Goal: Information Seeking & Learning: Learn about a topic

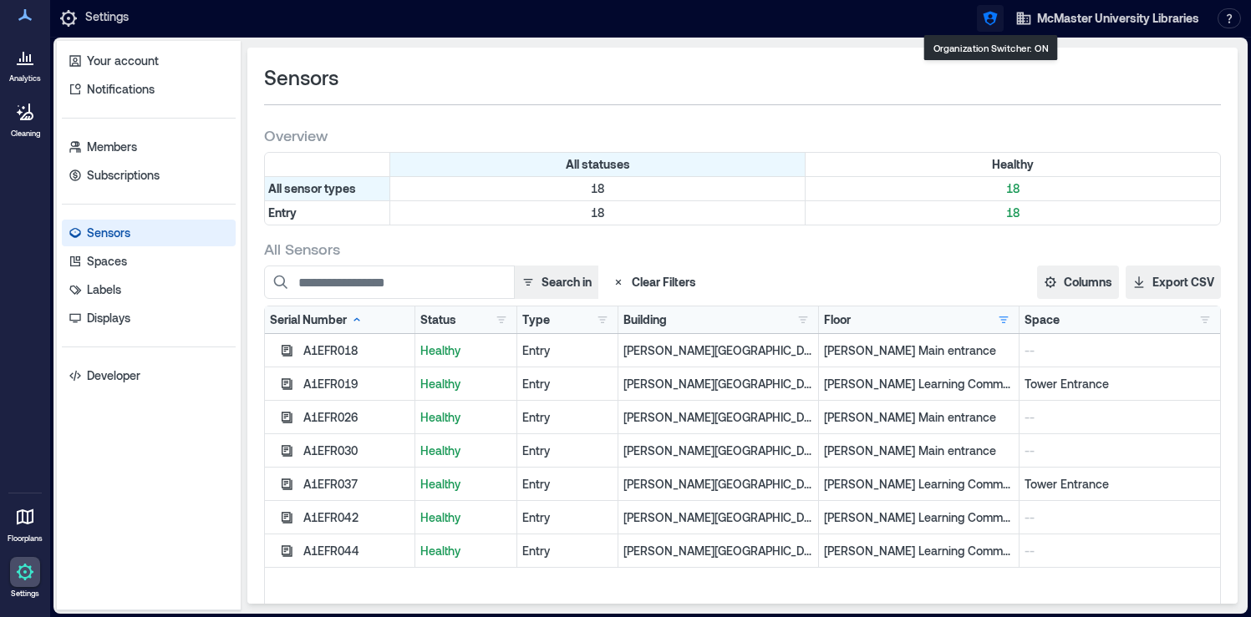
click at [991, 15] on icon "button" at bounding box center [990, 19] width 14 height 14
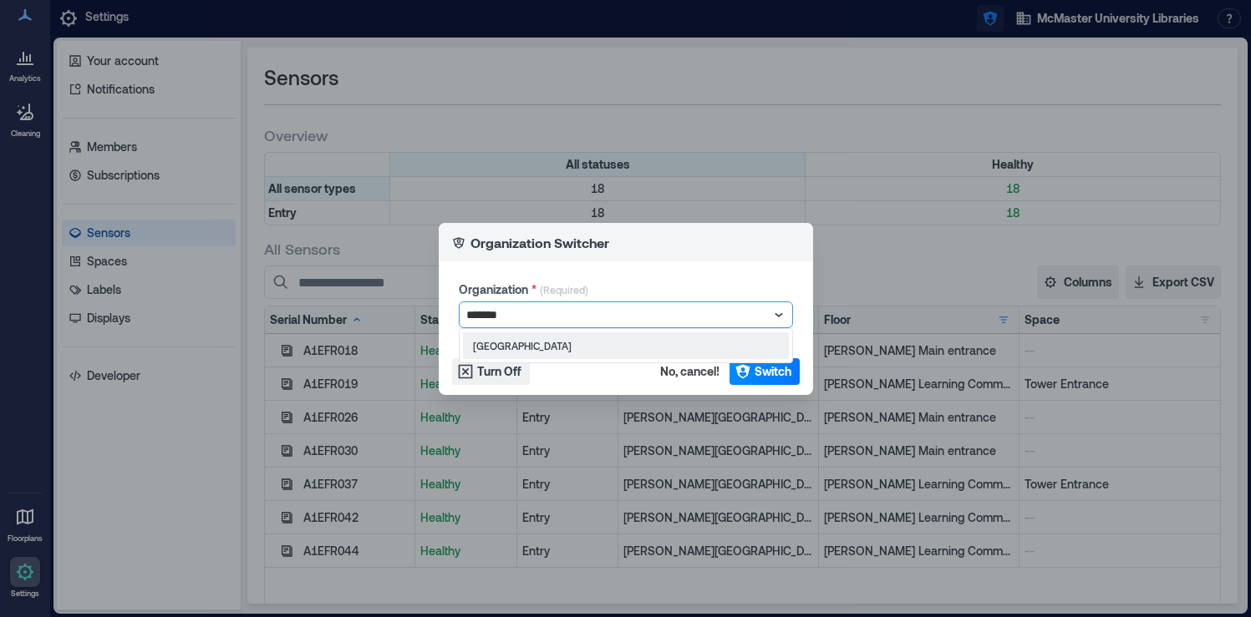
type input "********"
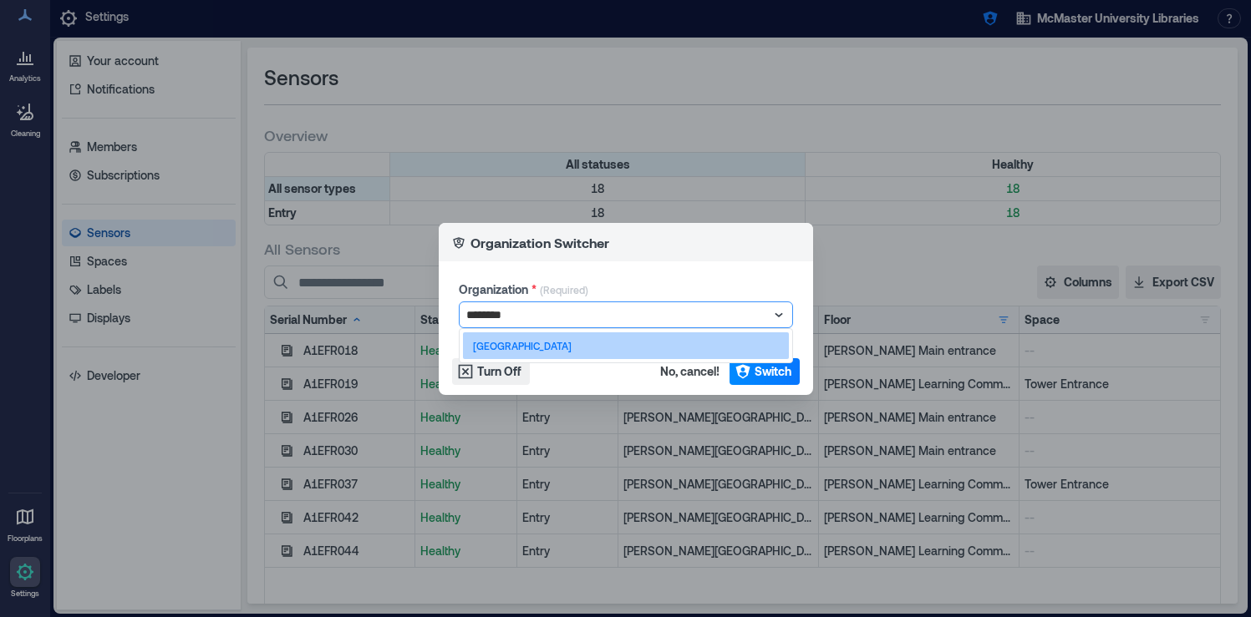
click at [661, 350] on div "[GEOGRAPHIC_DATA]" at bounding box center [626, 346] width 326 height 27
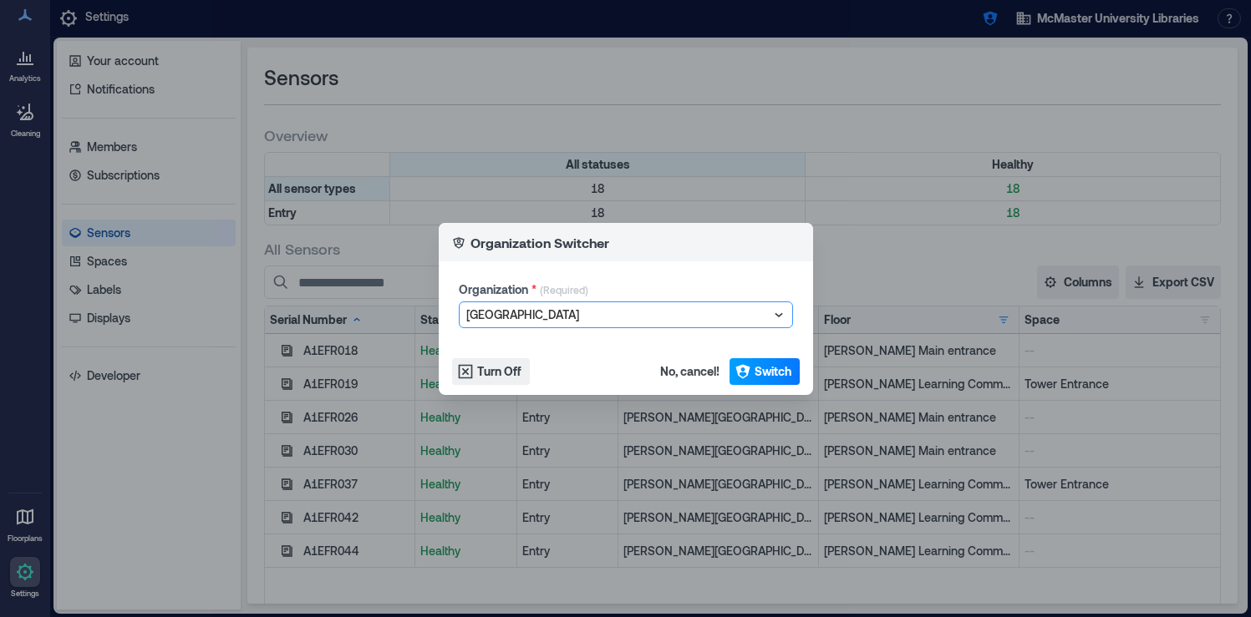
click at [761, 363] on span "Switch" at bounding box center [772, 371] width 37 height 17
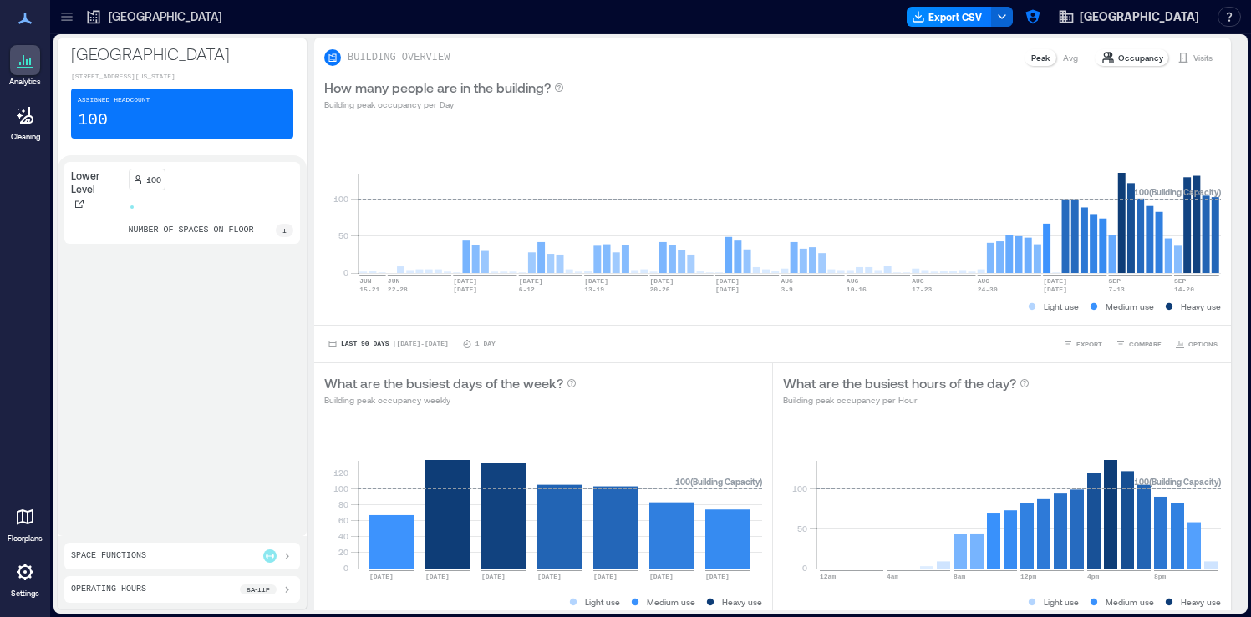
click at [68, 10] on icon at bounding box center [66, 16] width 17 height 17
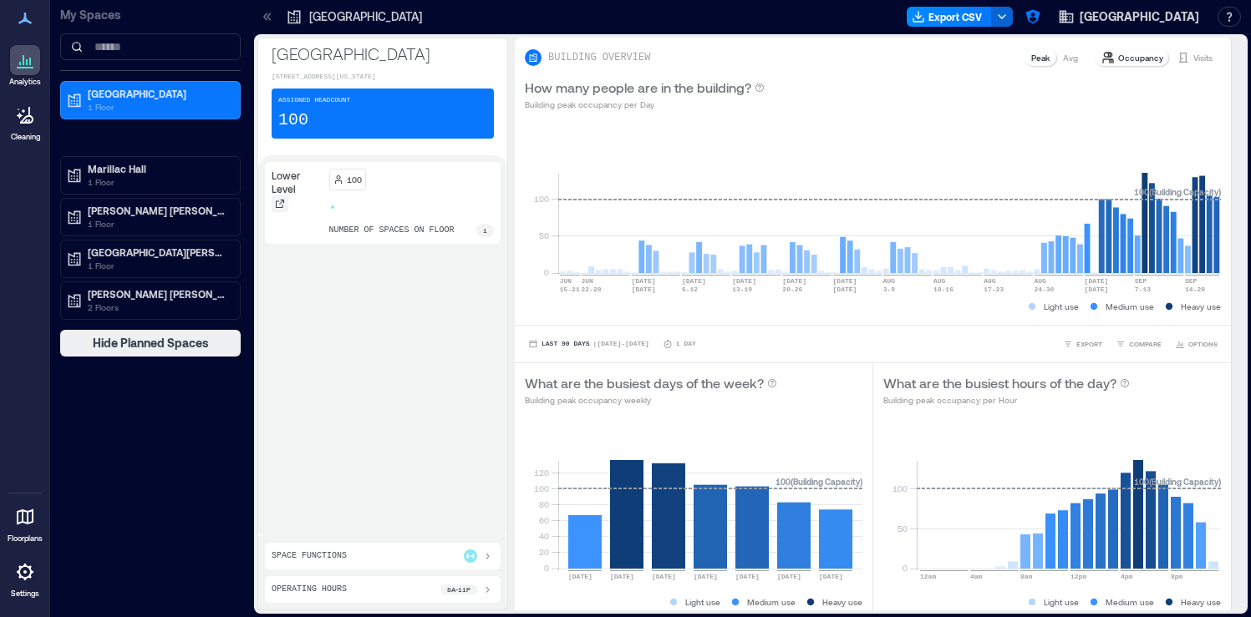
click at [277, 209] on icon at bounding box center [280, 204] width 10 height 10
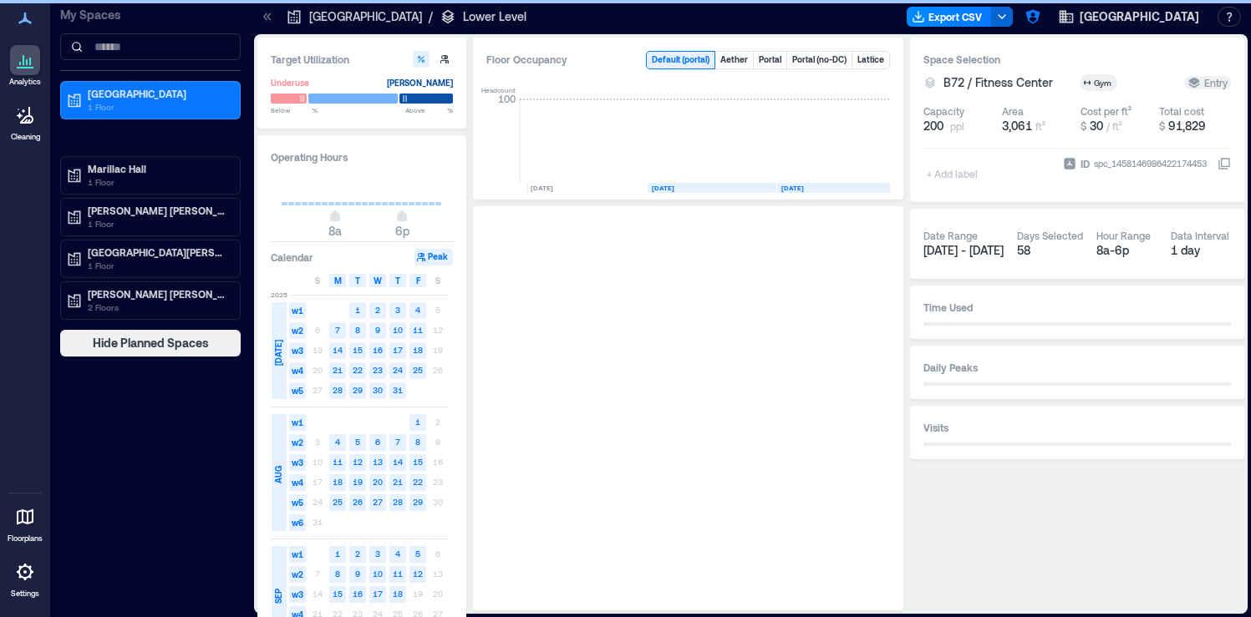
scroll to position [0, 96]
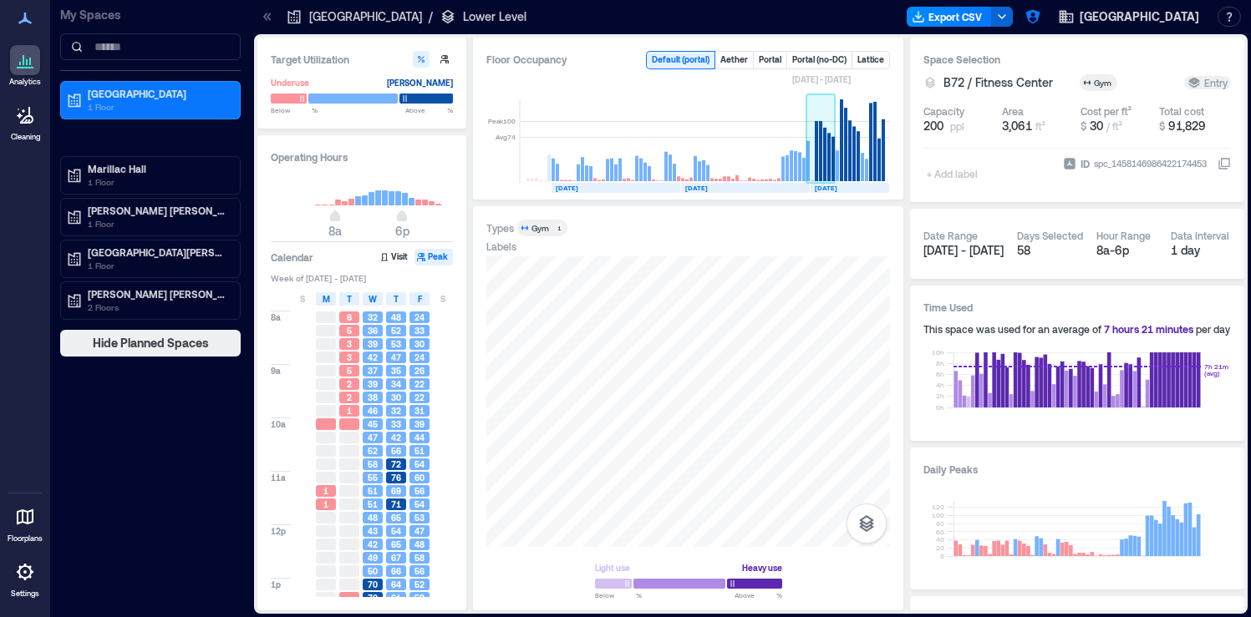
click at [818, 161] on rect at bounding box center [820, 141] width 29 height 84
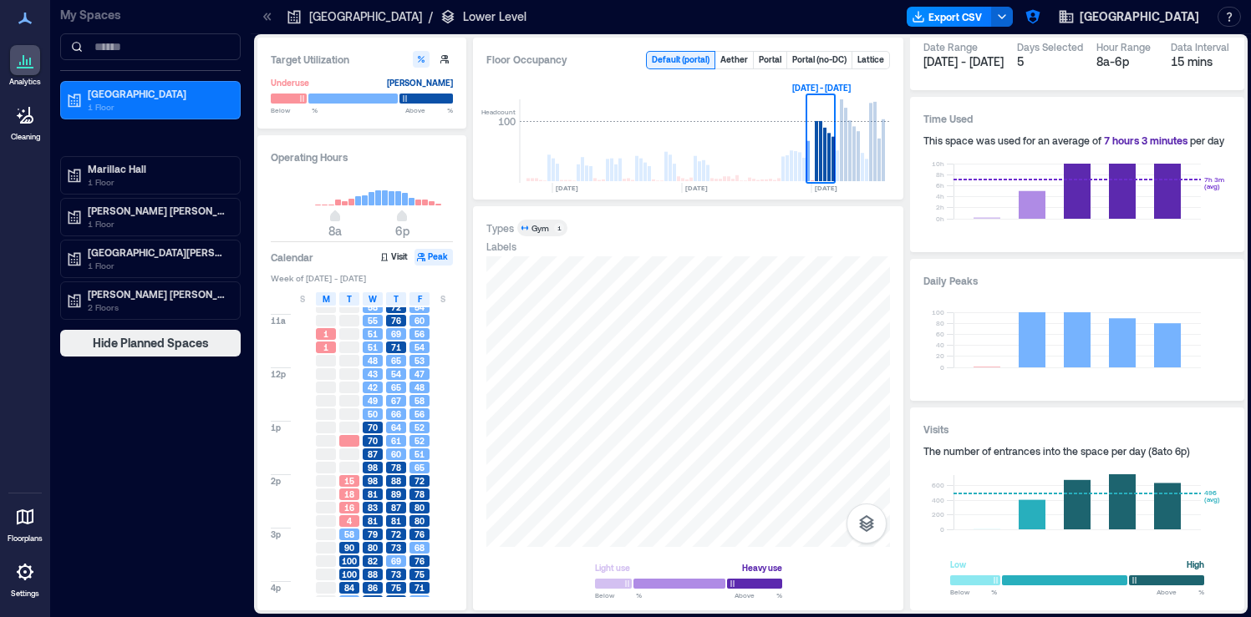
scroll to position [248, 0]
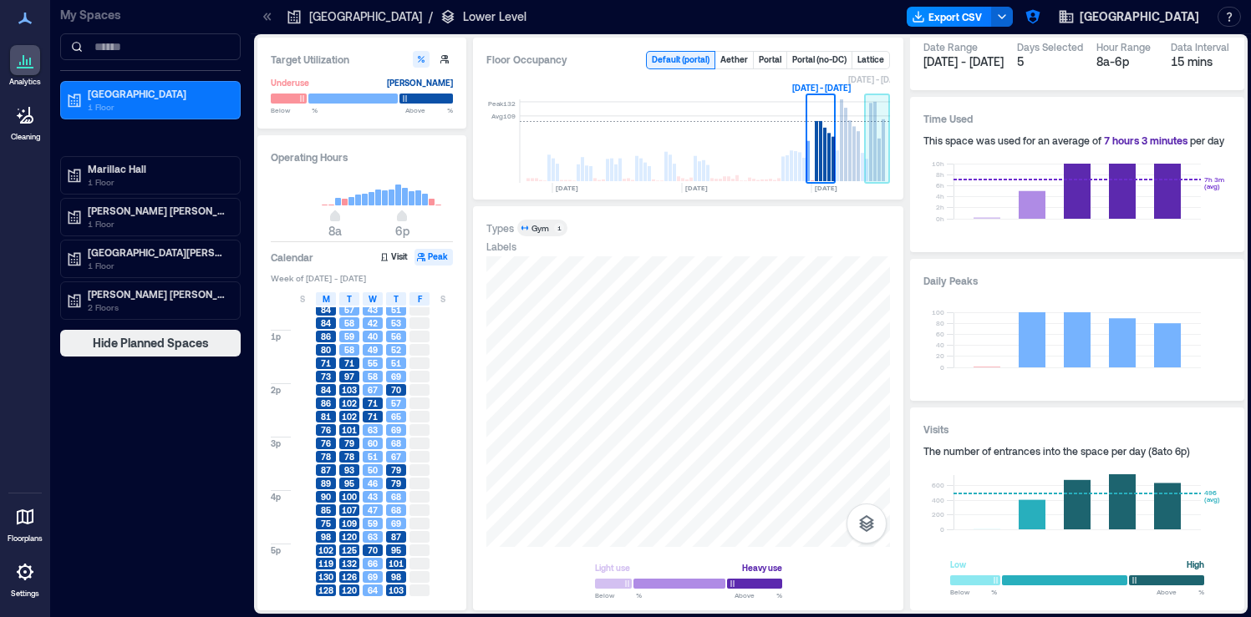
click at [881, 174] on rect at bounding box center [882, 150] width 3 height 62
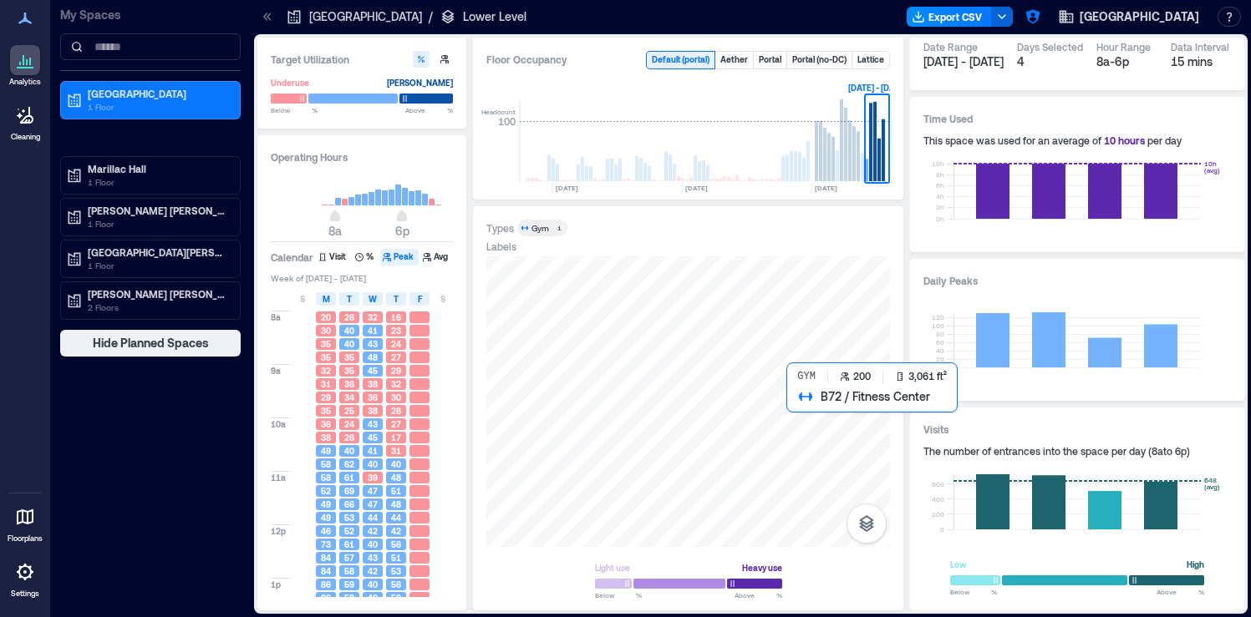
click at [822, 429] on div at bounding box center [688, 402] width 404 height 291
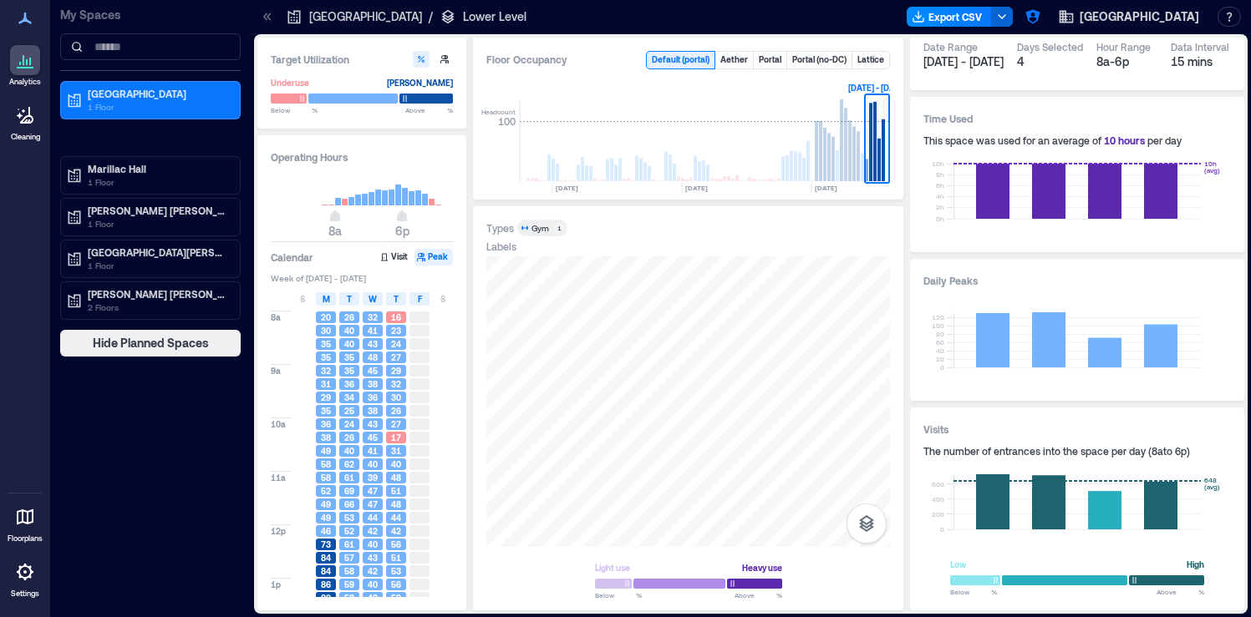
click at [20, 588] on link "Settings" at bounding box center [25, 578] width 40 height 52
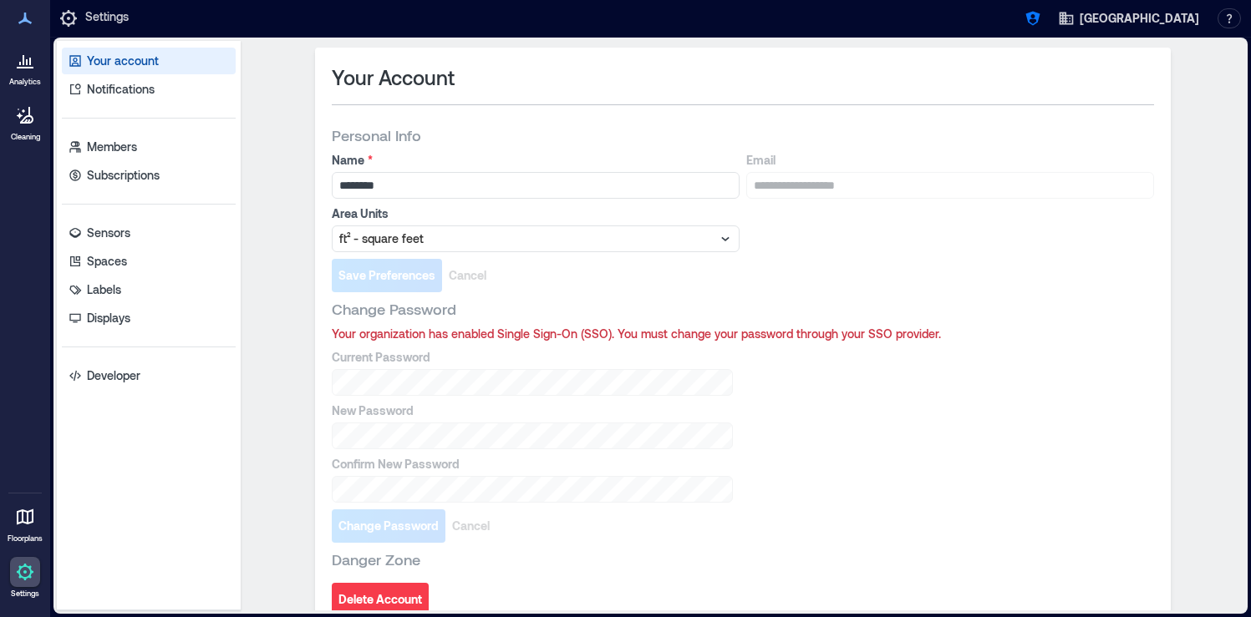
click at [25, 526] on icon at bounding box center [25, 517] width 20 height 20
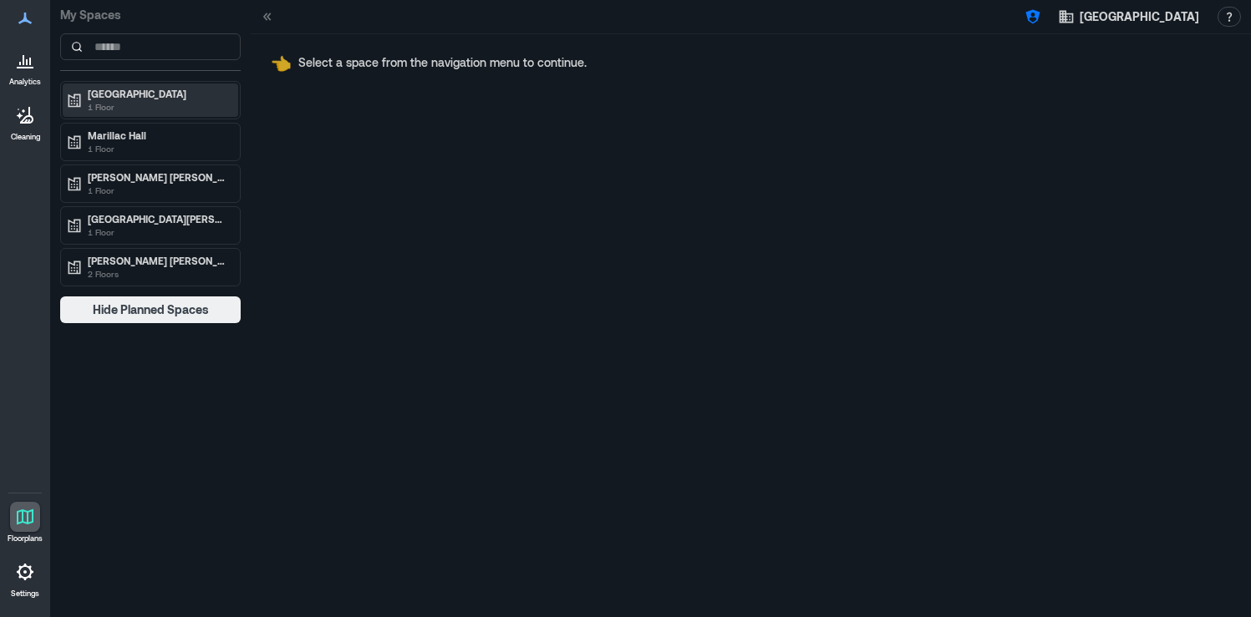
click at [161, 96] on p "Carnesecca Arena" at bounding box center [158, 93] width 140 height 13
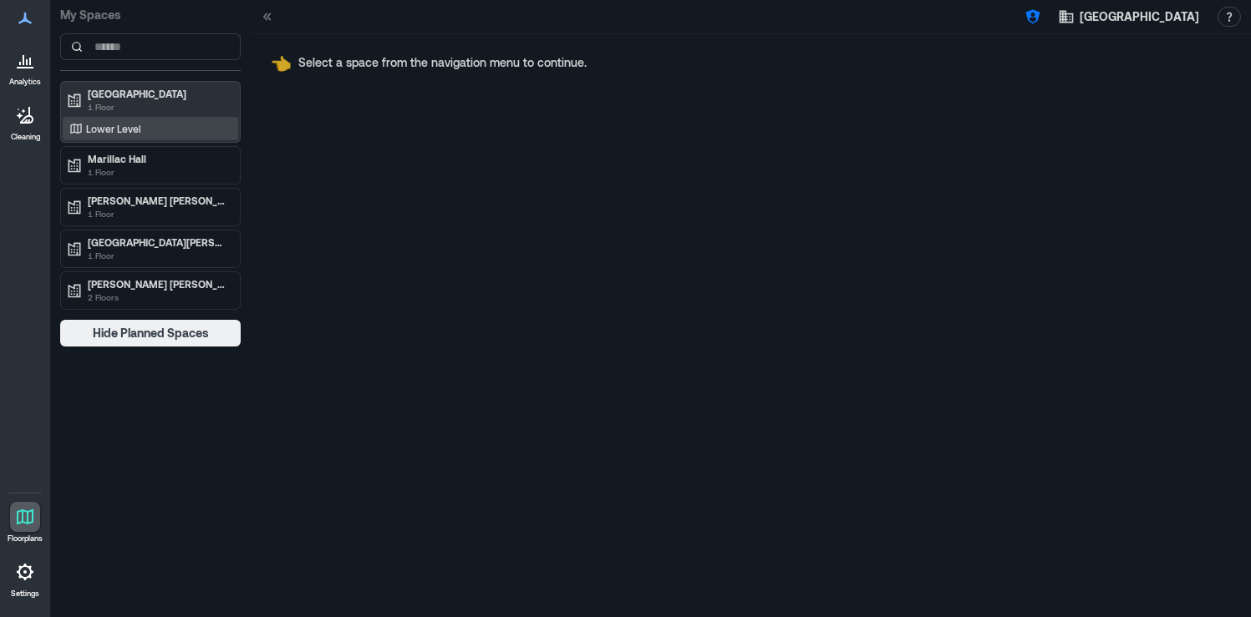
click at [150, 130] on div "Lower Level" at bounding box center [147, 128] width 162 height 17
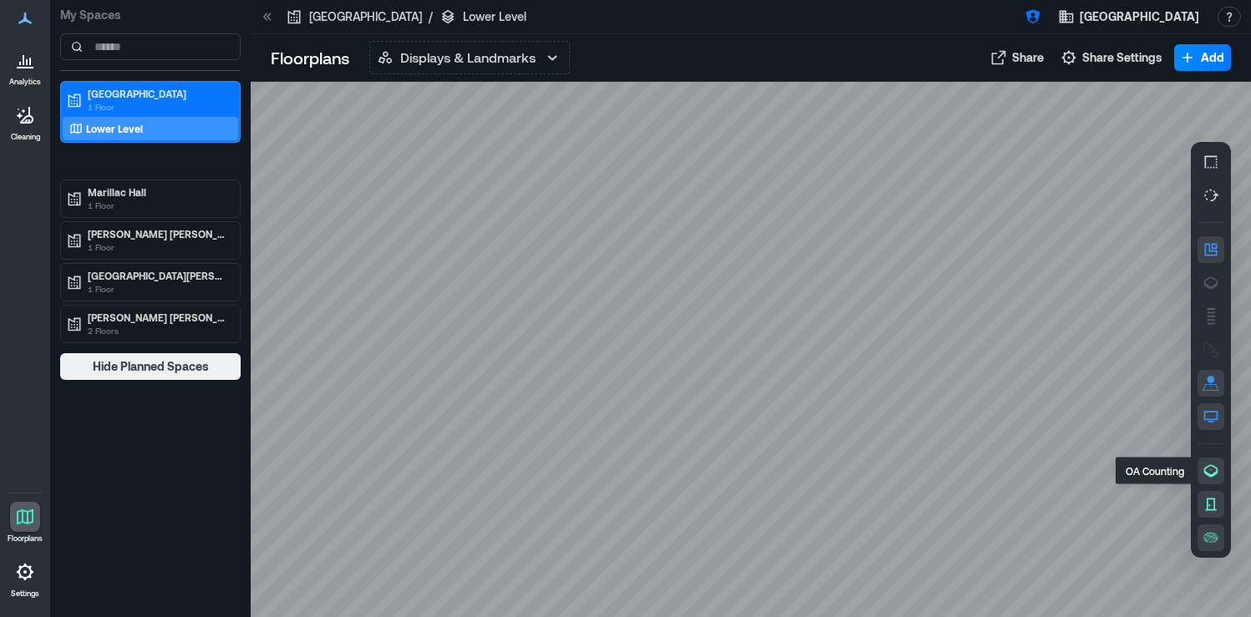
click at [1212, 470] on icon "button" at bounding box center [1210, 471] width 17 height 17
click at [1210, 473] on icon "button" at bounding box center [1210, 471] width 17 height 17
click at [1212, 280] on icon "button" at bounding box center [1210, 283] width 17 height 17
click at [957, 436] on div "H3JDD016" at bounding box center [751, 350] width 1000 height 536
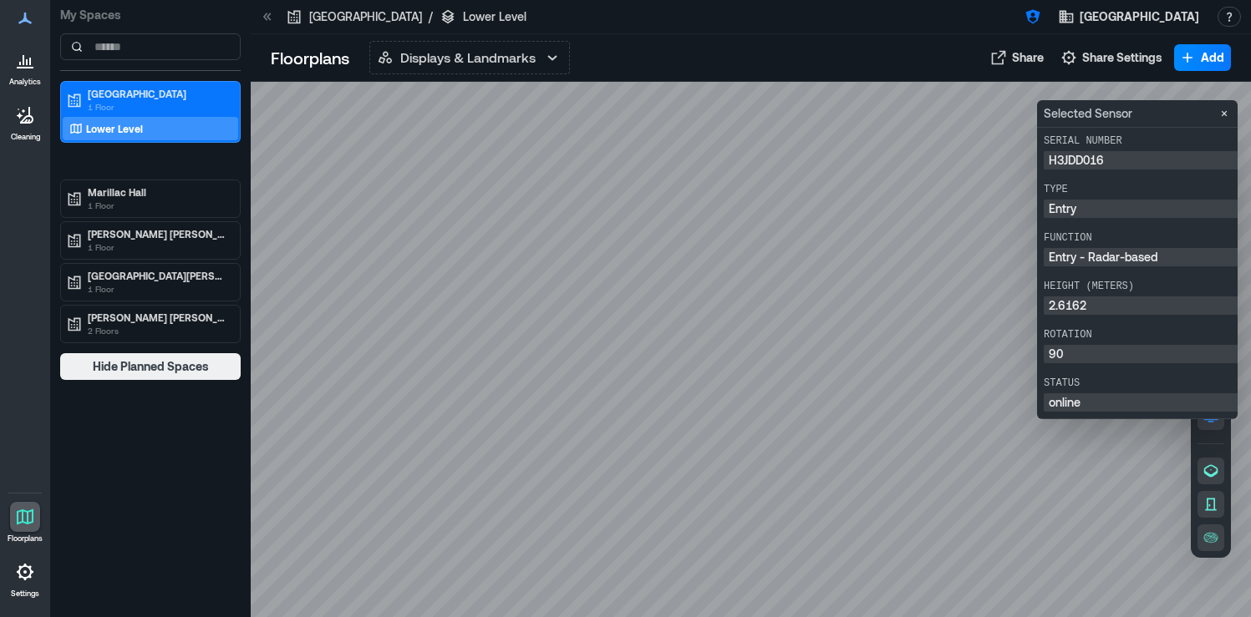
click at [1100, 486] on div at bounding box center [751, 350] width 1000 height 536
click at [1227, 116] on icon "Close" at bounding box center [1223, 113] width 13 height 13
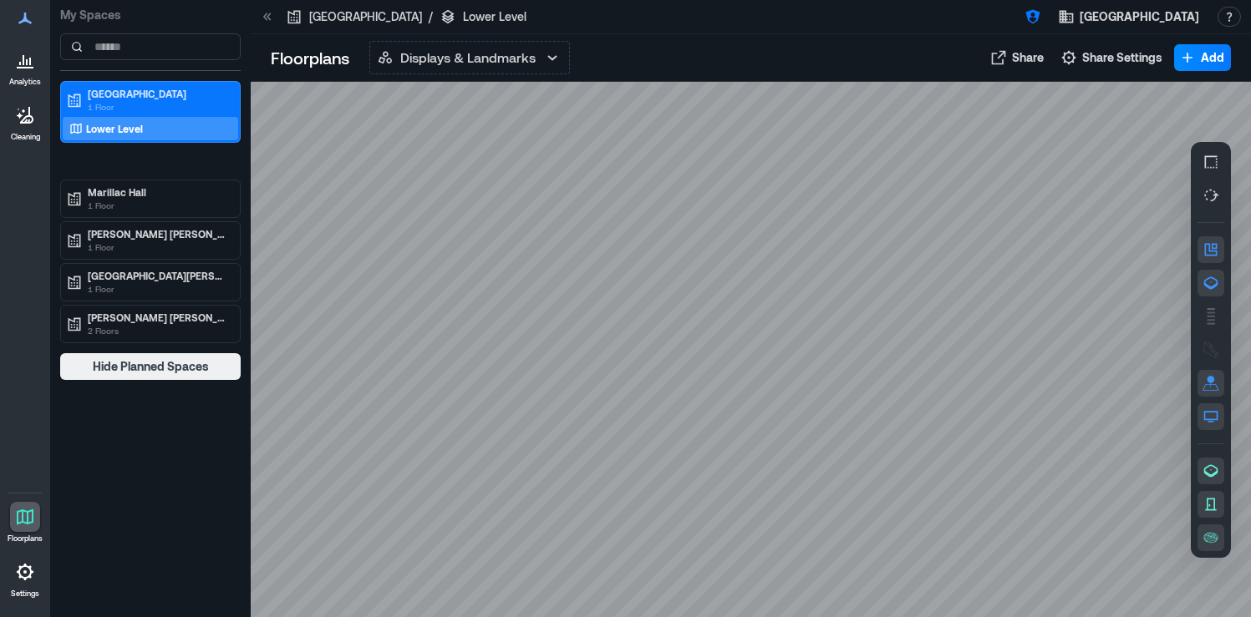
click at [18, 63] on icon at bounding box center [25, 60] width 20 height 20
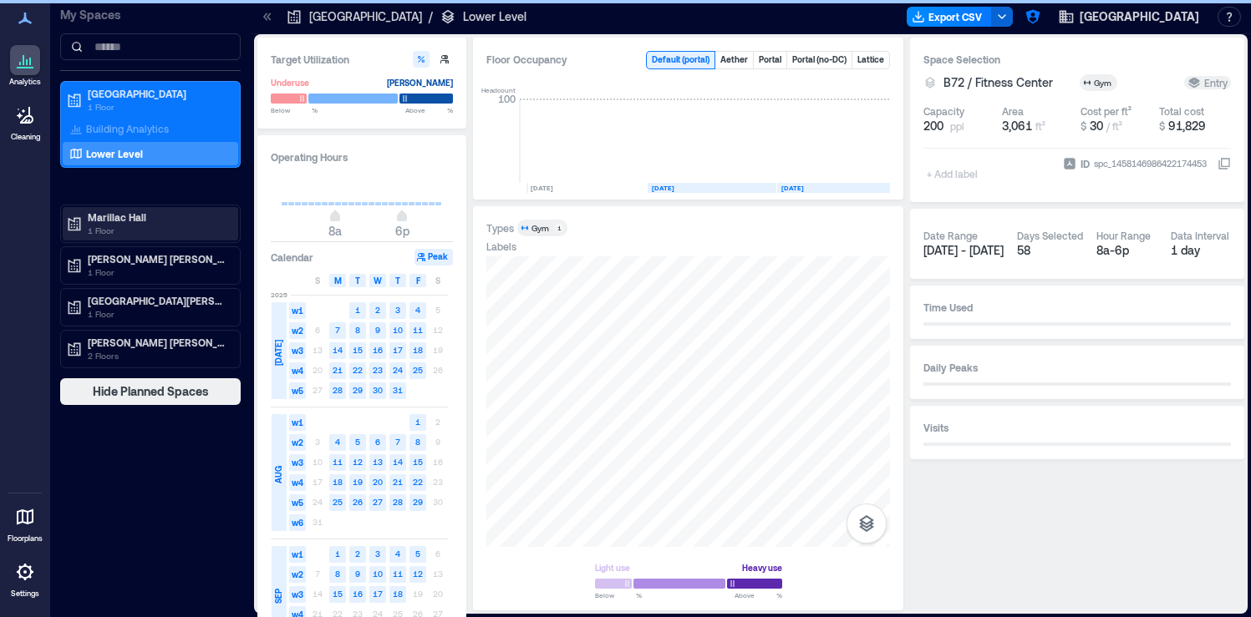
scroll to position [0, 96]
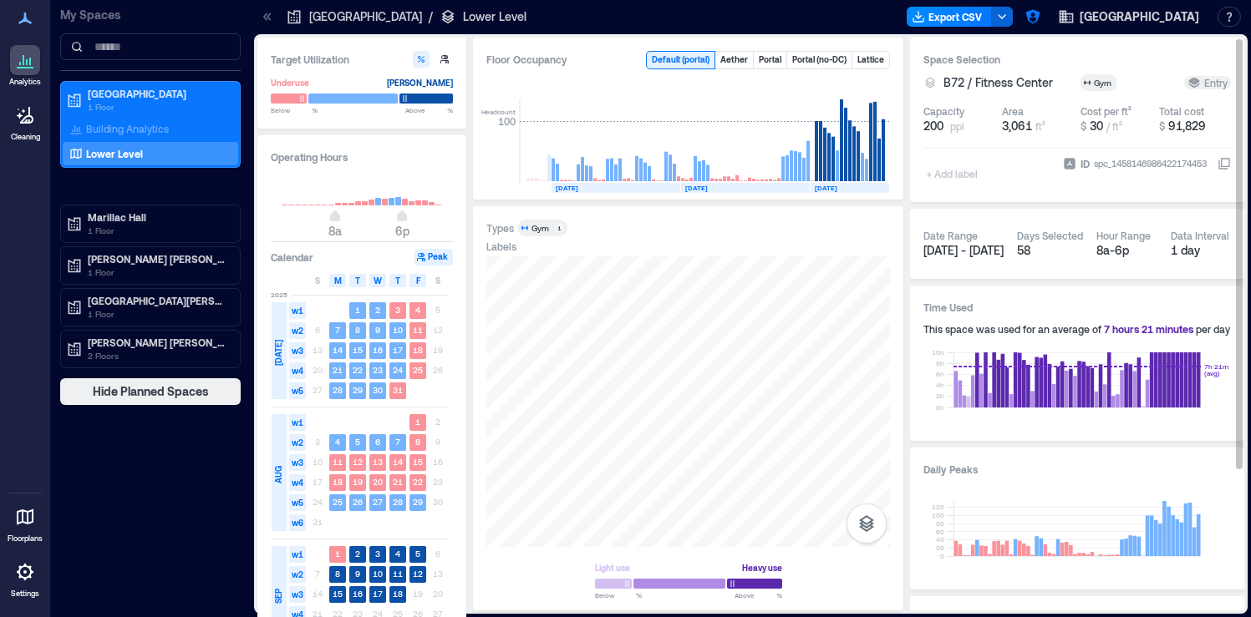
click at [1225, 163] on icon at bounding box center [1223, 163] width 13 height 13
click at [866, 529] on icon "button" at bounding box center [866, 524] width 20 height 20
click at [878, 449] on p "Sensors" at bounding box center [867, 450] width 32 height 10
click at [788, 443] on div "H3JDD016" at bounding box center [688, 402] width 404 height 291
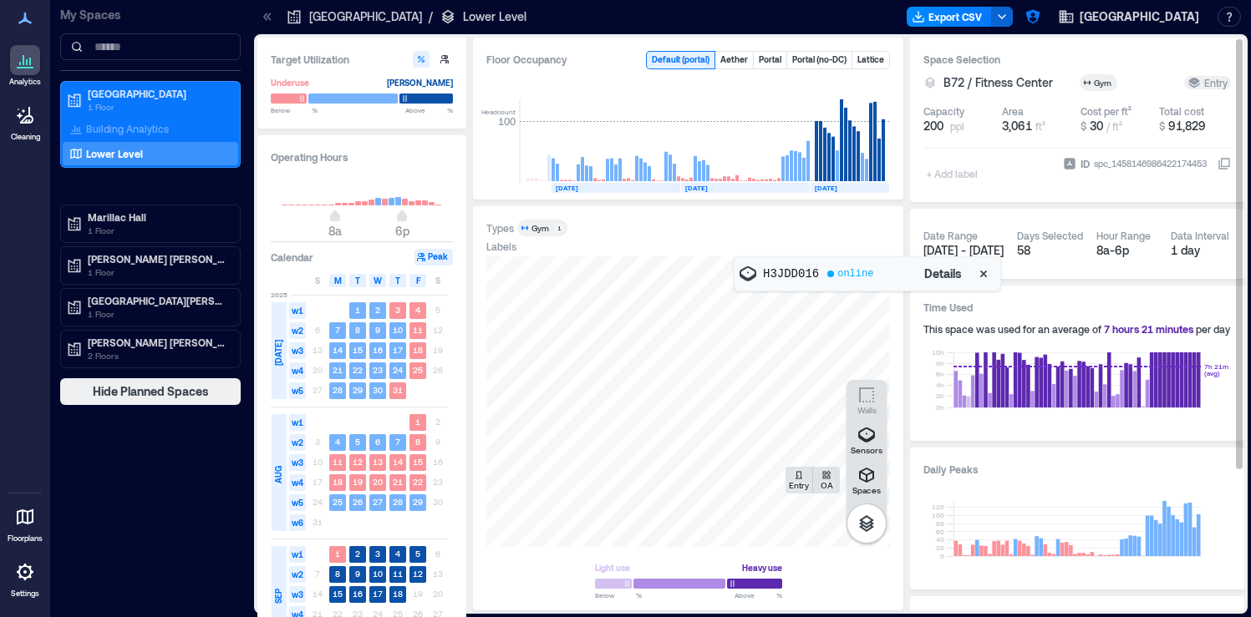
click at [840, 278] on div "online" at bounding box center [855, 273] width 36 height 13
click at [943, 280] on span "Details" at bounding box center [943, 274] width 38 height 17
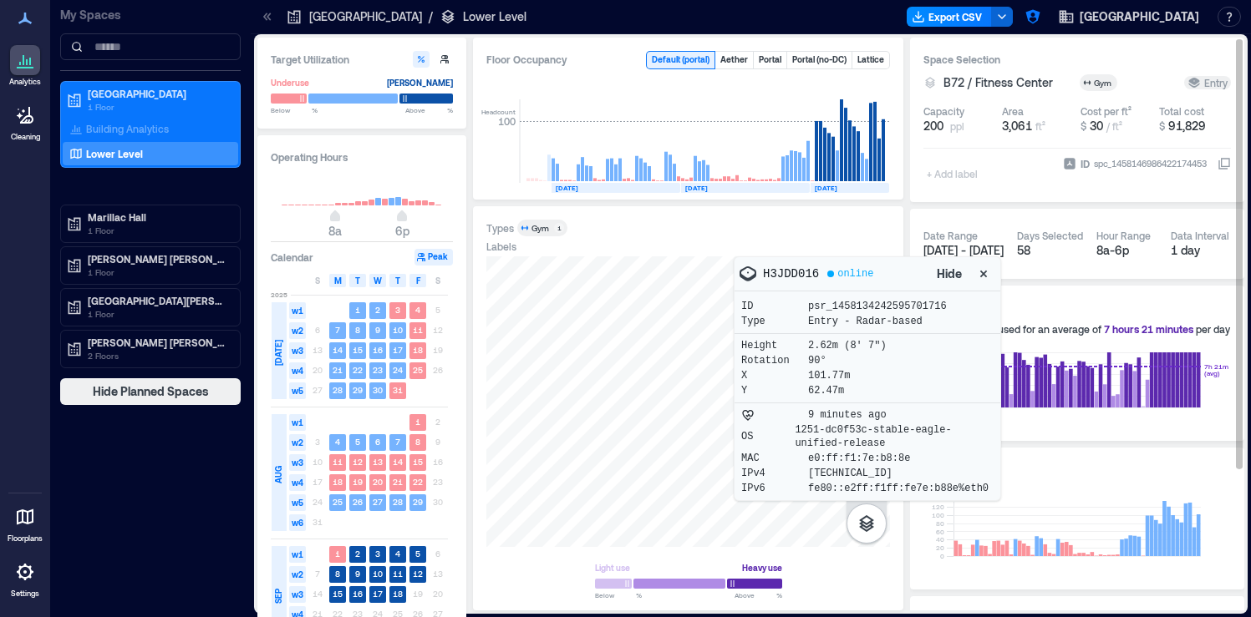
click at [697, 221] on div "Types Gym 1" at bounding box center [688, 228] width 404 height 17
click at [982, 272] on icon "button" at bounding box center [983, 274] width 7 height 7
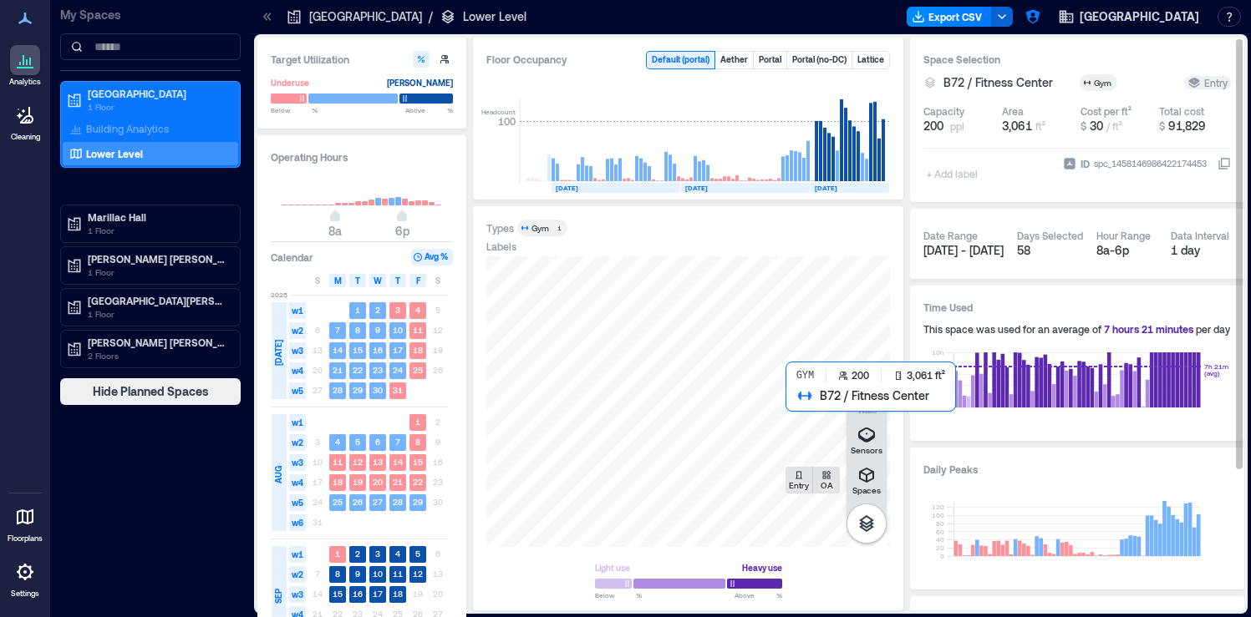
click at [810, 413] on div at bounding box center [688, 402] width 404 height 291
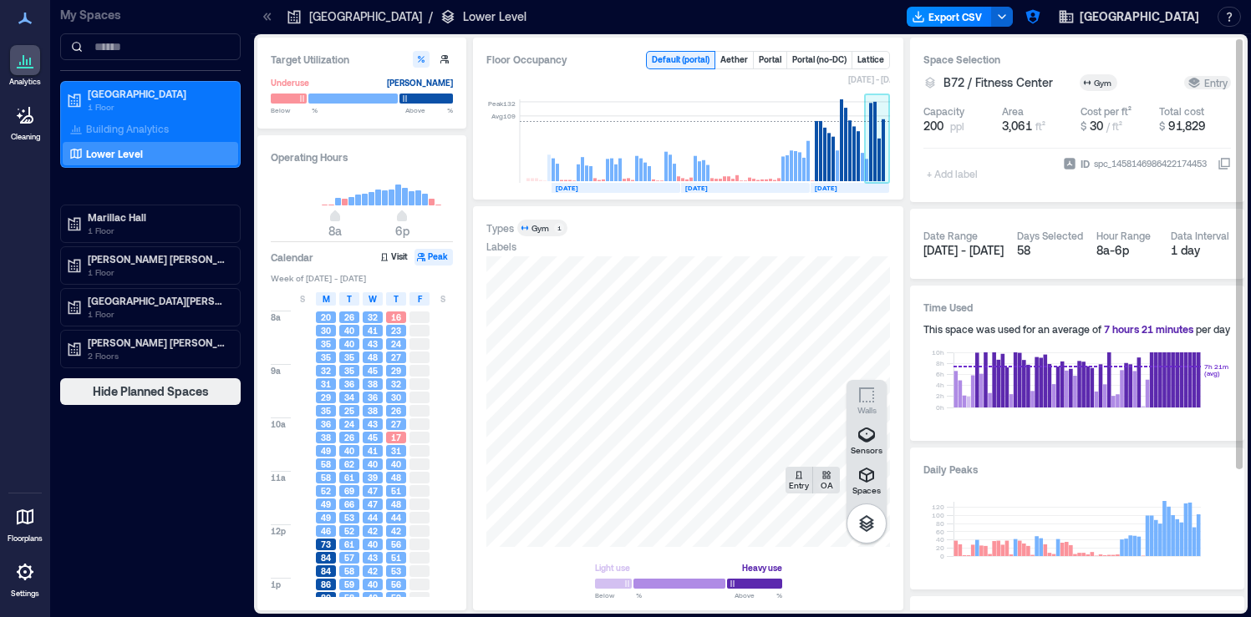
click at [876, 138] on rect at bounding box center [877, 141] width 25 height 84
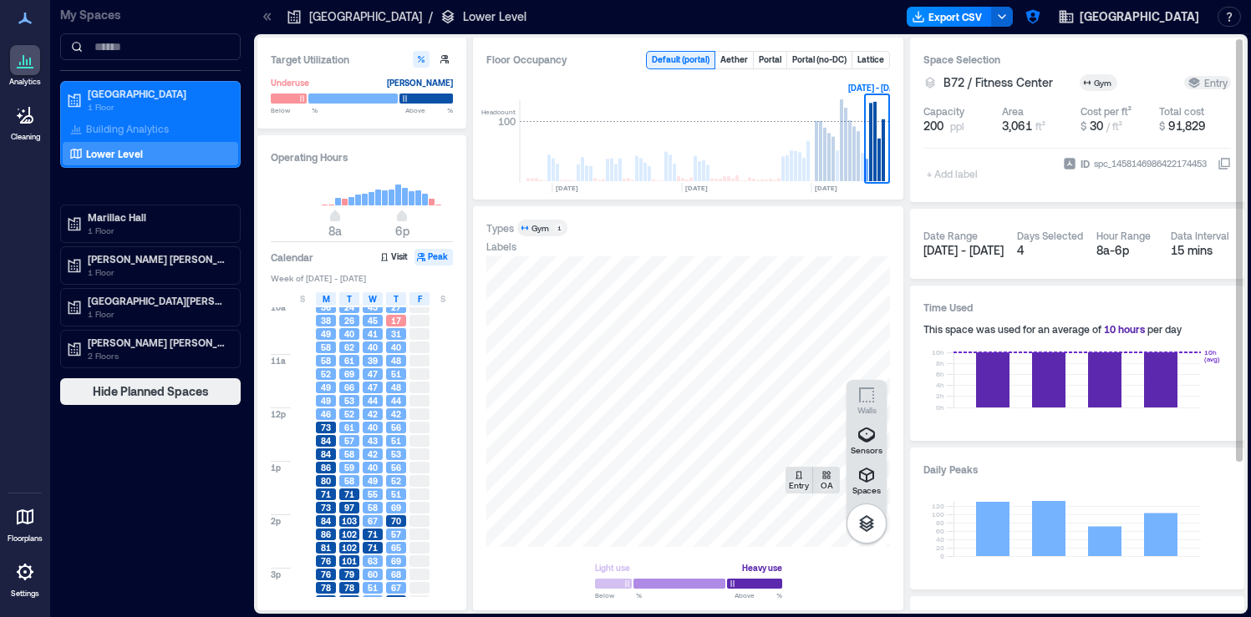
scroll to position [248, 0]
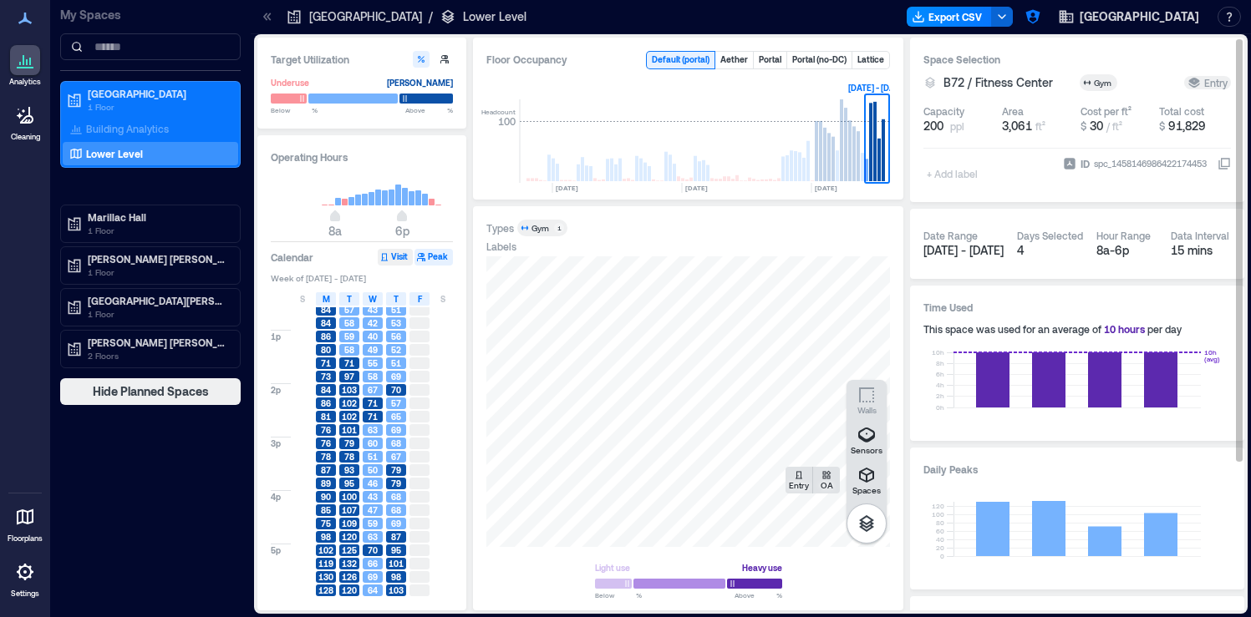
click at [400, 260] on button "Visit" at bounding box center [395, 257] width 35 height 17
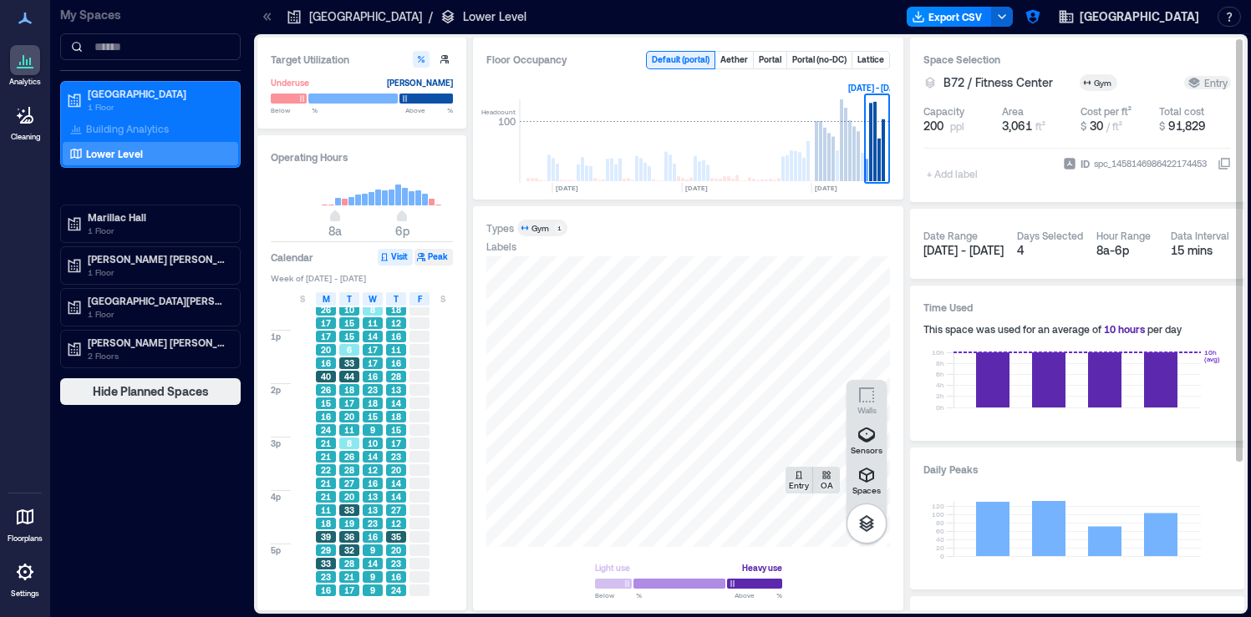
click at [438, 254] on button "Peak" at bounding box center [433, 257] width 38 height 17
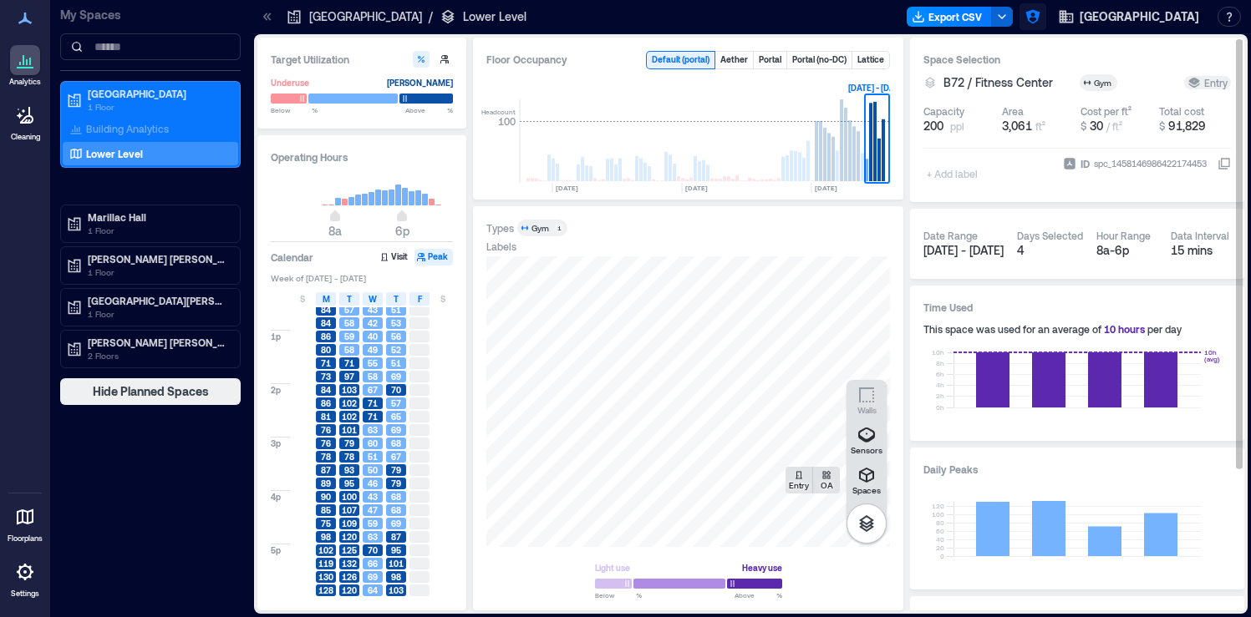
click at [1041, 15] on icon "button" at bounding box center [1032, 16] width 17 height 17
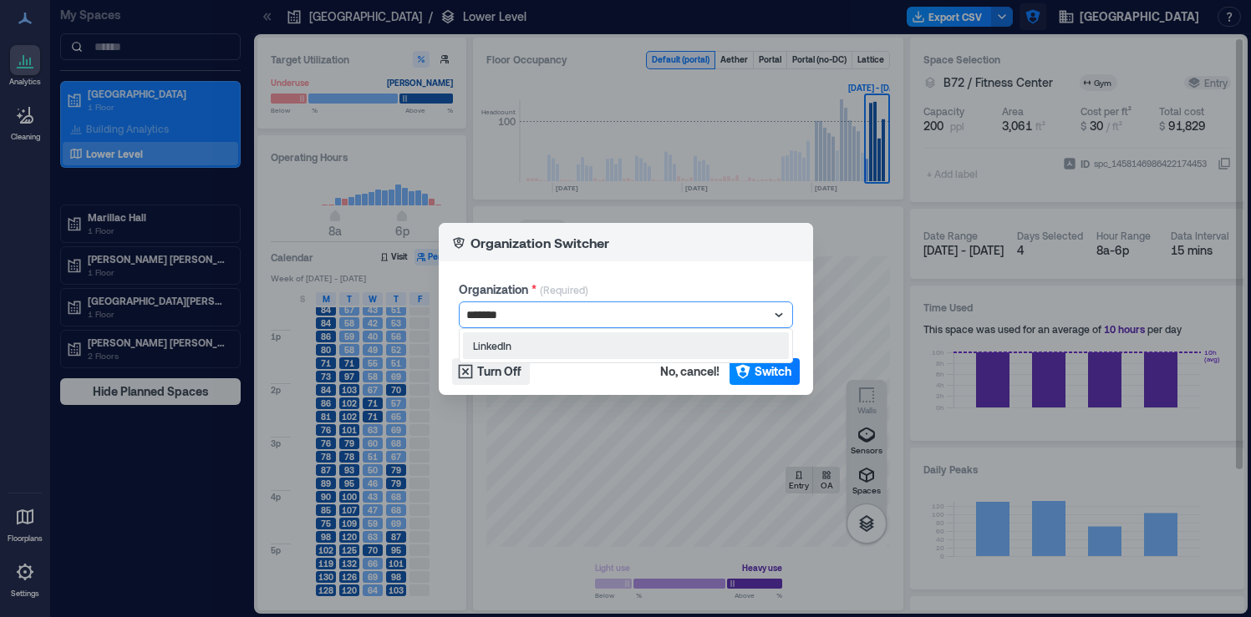
type input "********"
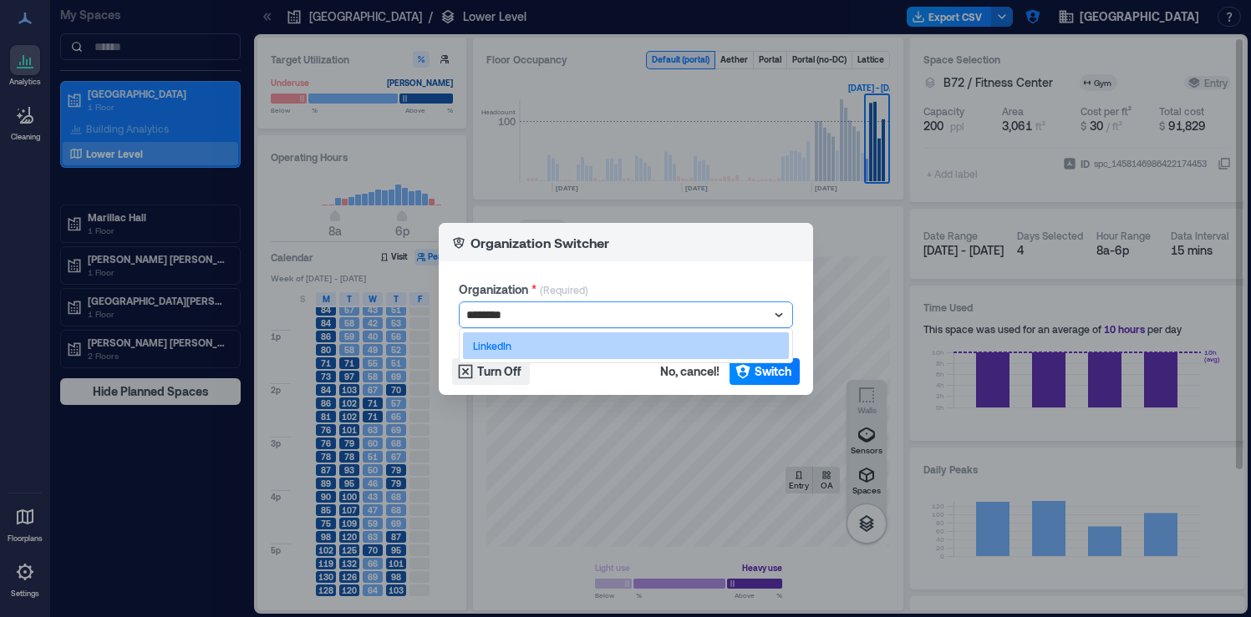
click at [722, 343] on div "LinkedIn" at bounding box center [626, 346] width 326 height 27
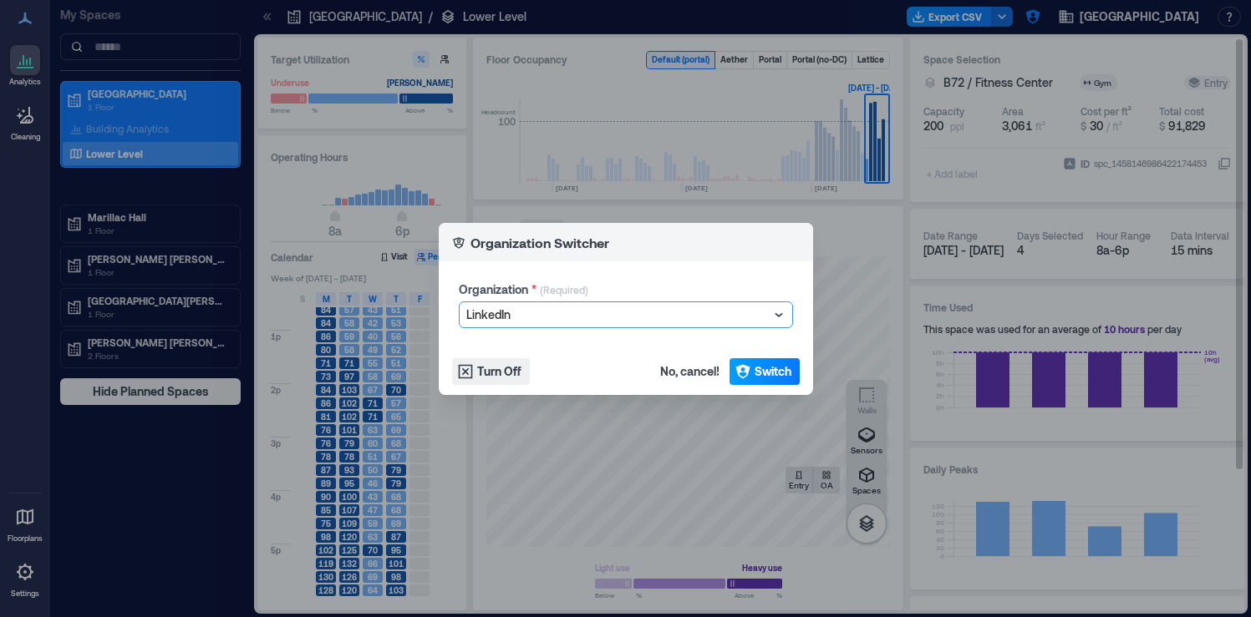
click at [760, 373] on span "Switch" at bounding box center [772, 371] width 37 height 17
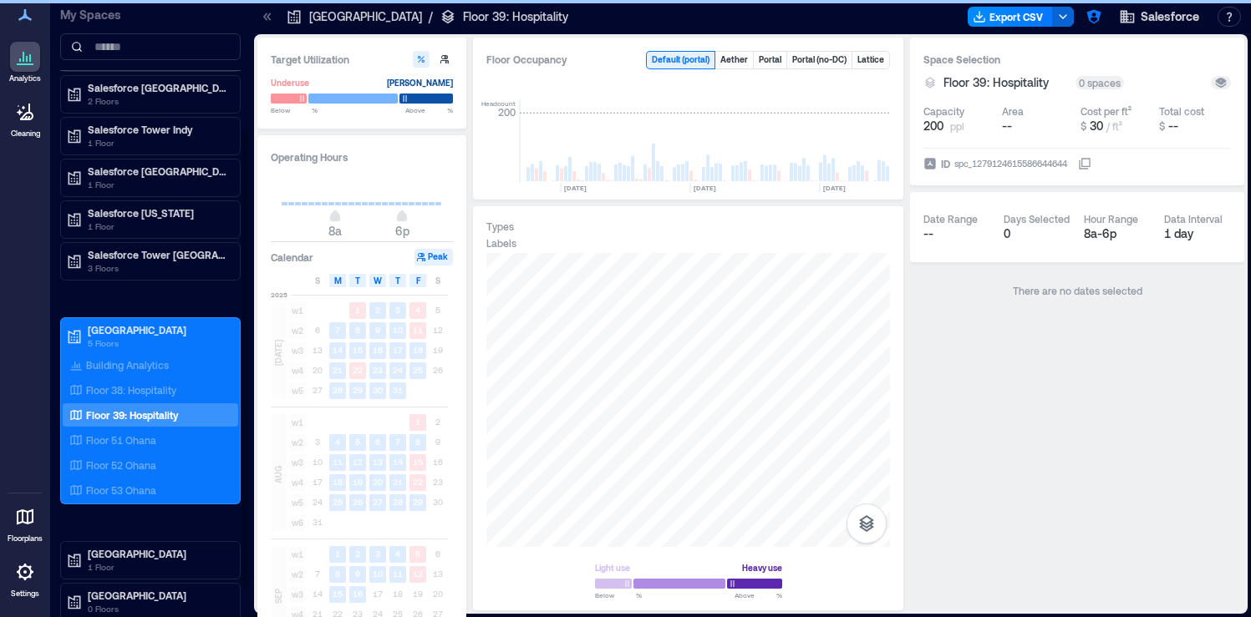
scroll to position [0, 1709]
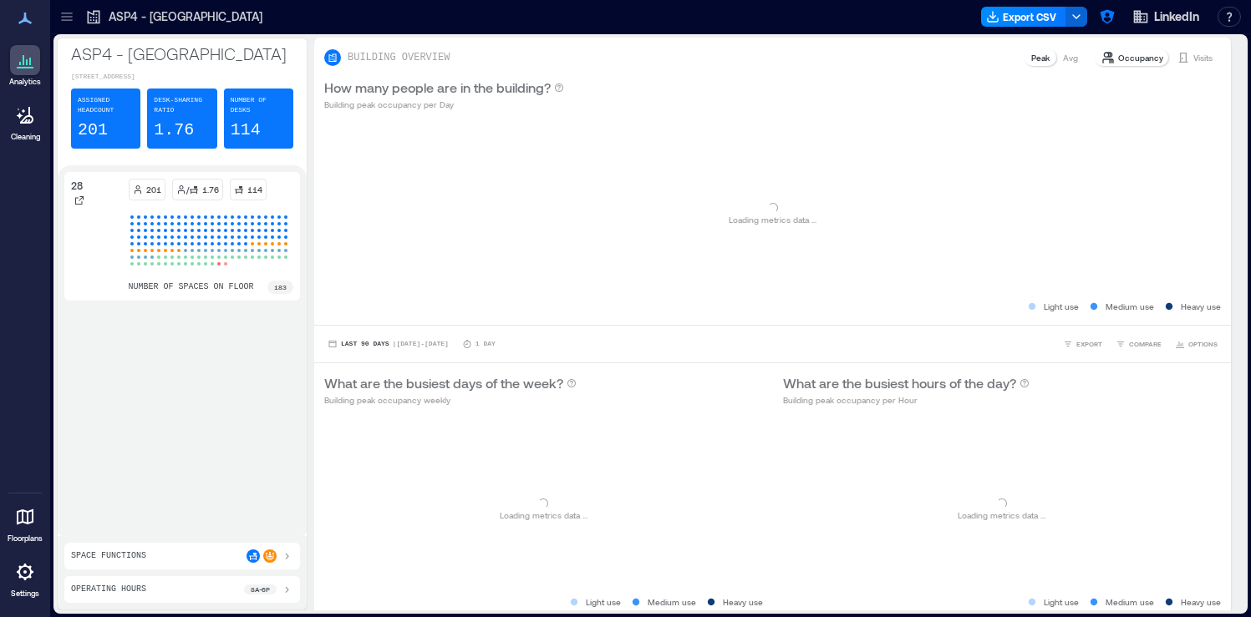
click at [74, 25] on div at bounding box center [66, 16] width 27 height 27
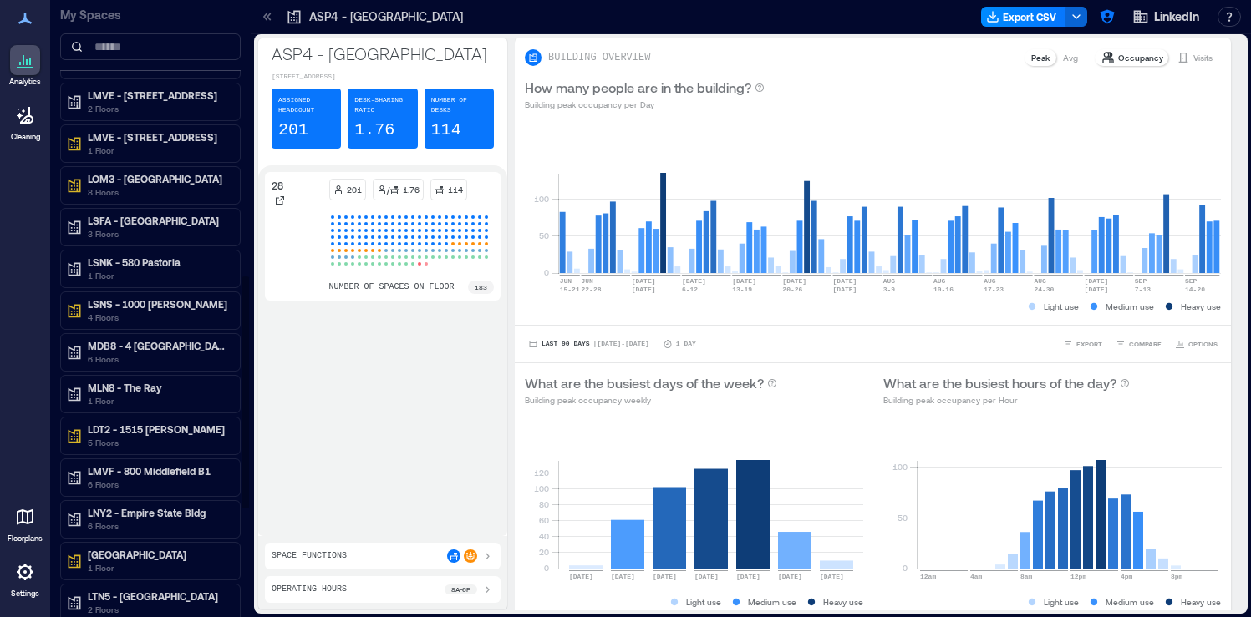
scroll to position [735, 0]
click at [216, 526] on p "6 Floors" at bounding box center [158, 524] width 140 height 13
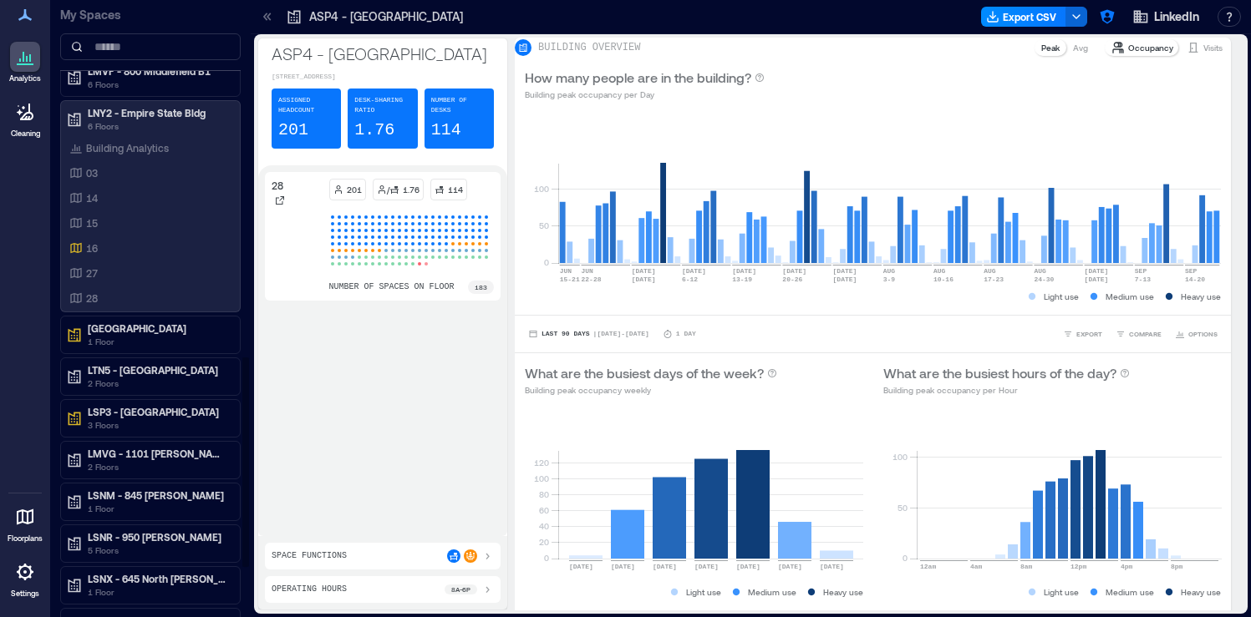
scroll to position [1200, 0]
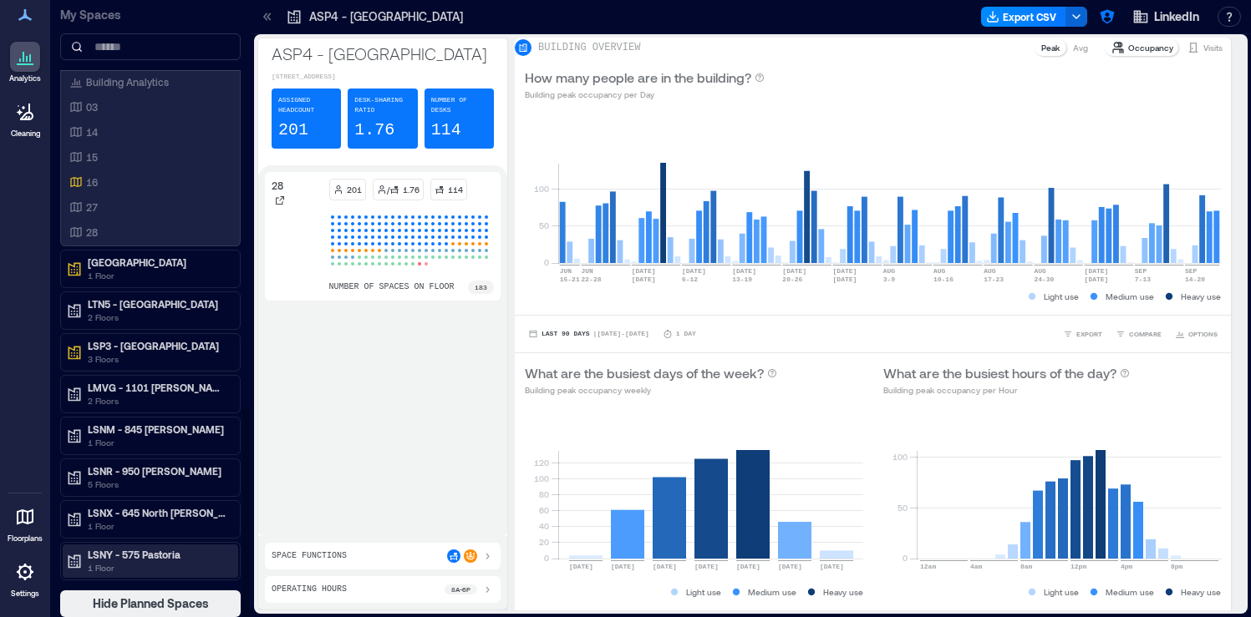
click at [192, 556] on p "LSNY - 575 Pastoria" at bounding box center [158, 554] width 140 height 13
click at [174, 587] on div "Building Analytics" at bounding box center [150, 589] width 175 height 23
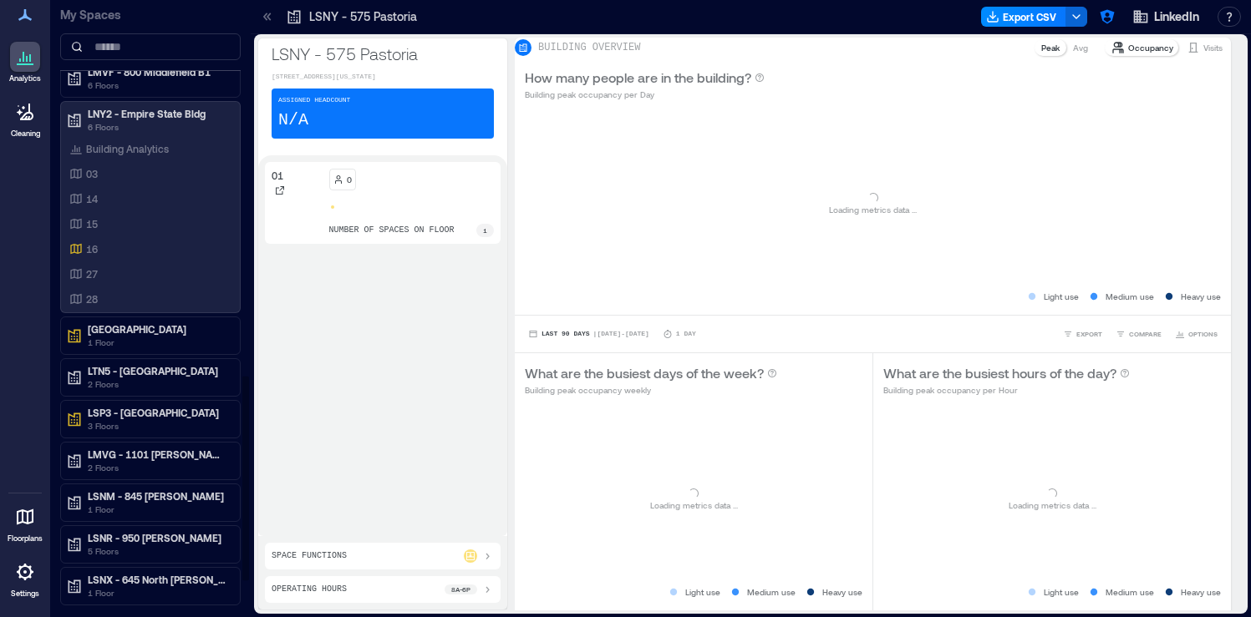
scroll to position [1133, 0]
